Goal: Information Seeking & Learning: Learn about a topic

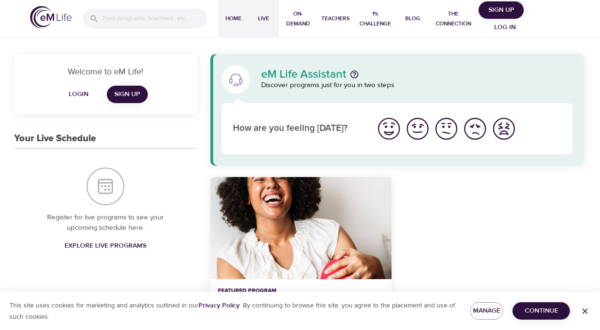
click at [262, 19] on span "Live" at bounding box center [263, 19] width 23 height 10
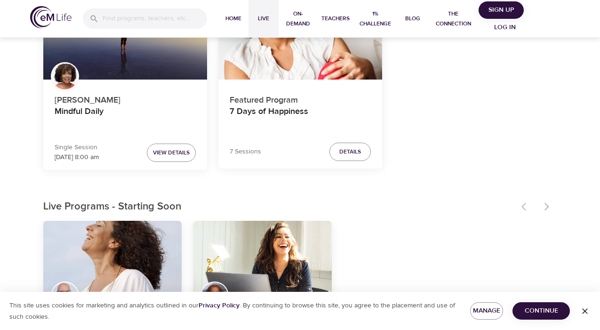
scroll to position [136, 0]
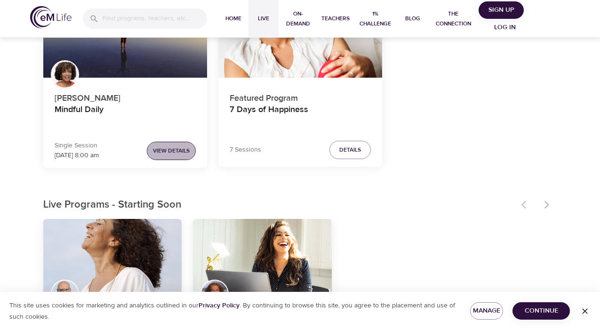
click at [164, 149] on span "View Details" at bounding box center [171, 151] width 37 height 10
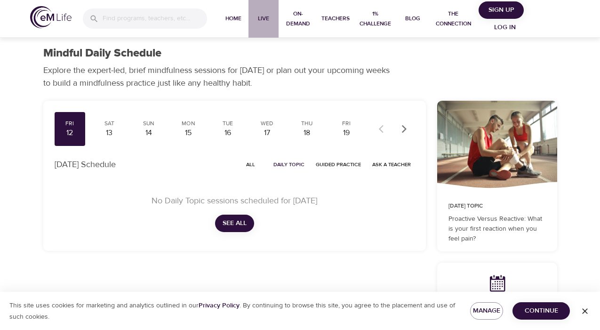
click at [266, 16] on span "Live" at bounding box center [263, 19] width 23 height 10
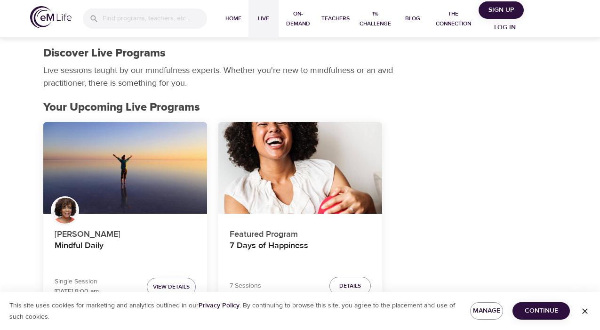
click at [155, 158] on div "Mindful Daily" at bounding box center [125, 168] width 164 height 92
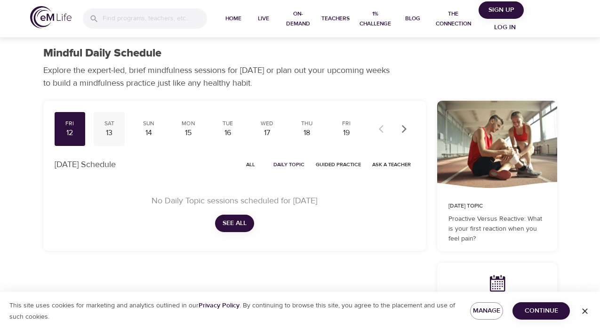
click at [111, 122] on div "Sat" at bounding box center [109, 124] width 24 height 8
